Goal: Find specific page/section: Find specific page/section

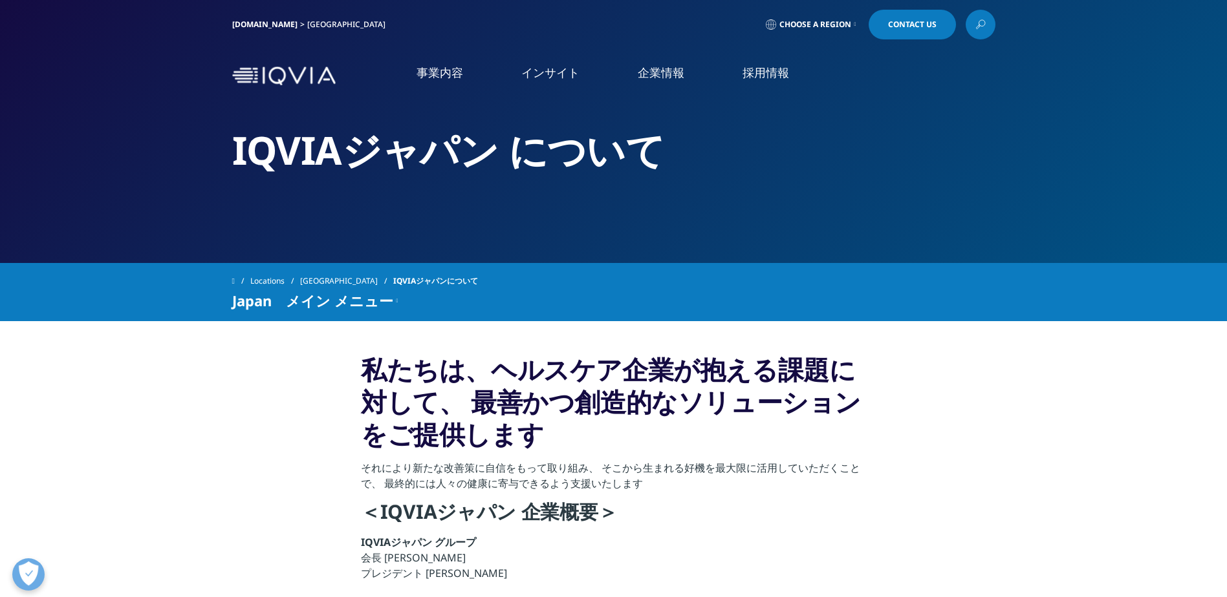
click at [73, 218] on link "アクセス" at bounding box center [250, 214] width 391 height 15
